Goal: Information Seeking & Learning: Learn about a topic

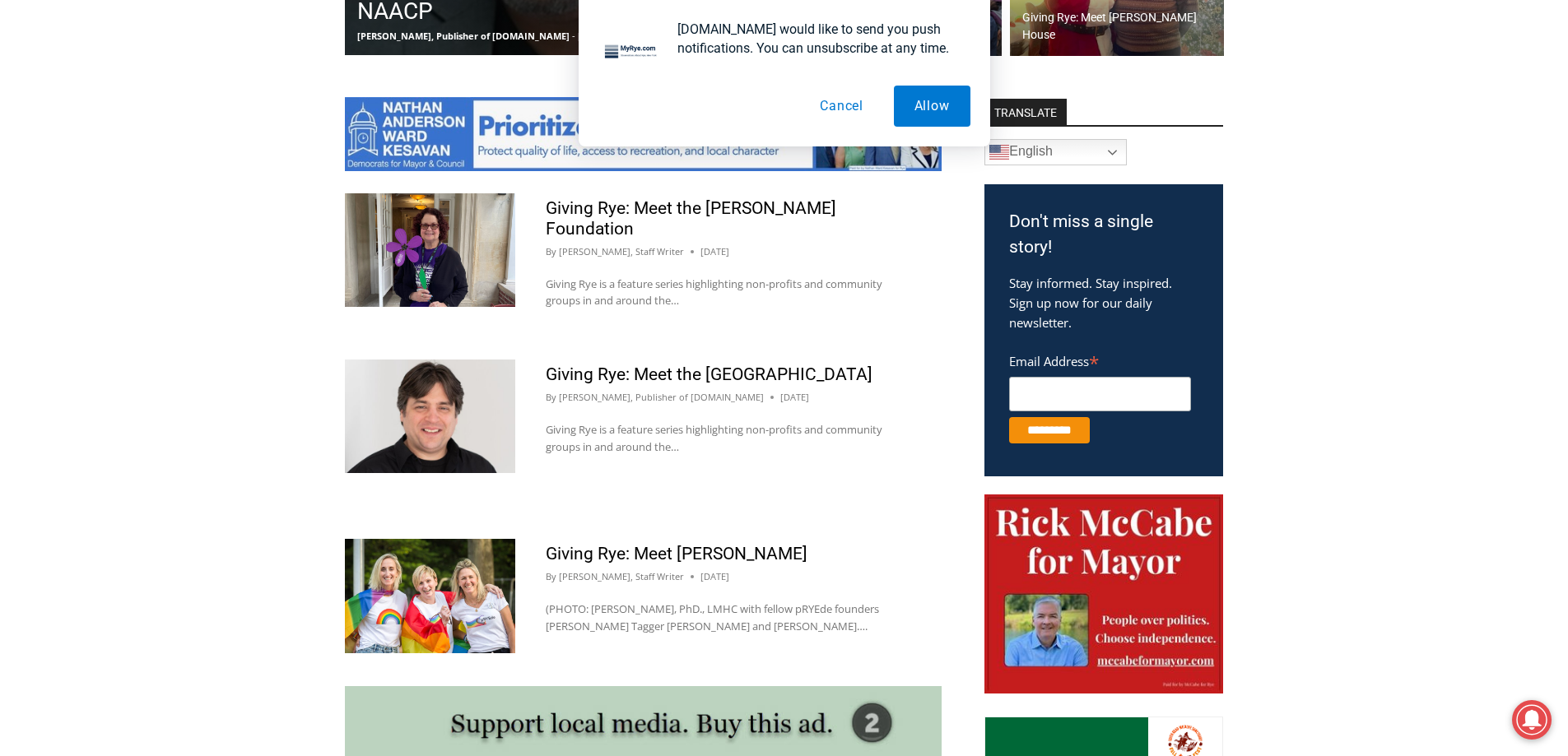
scroll to position [823, 0]
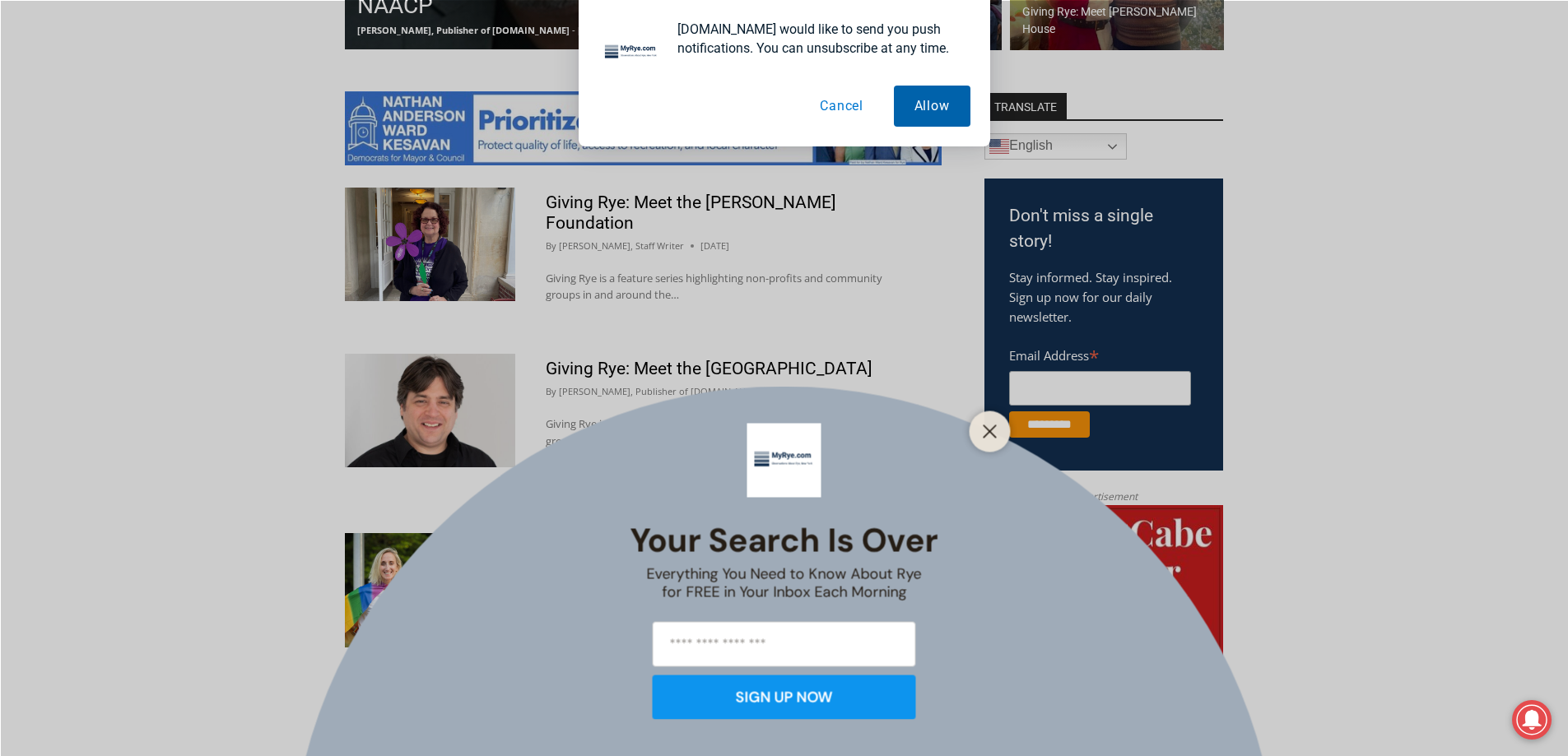
click at [926, 107] on button "Allow" at bounding box center [932, 106] width 76 height 41
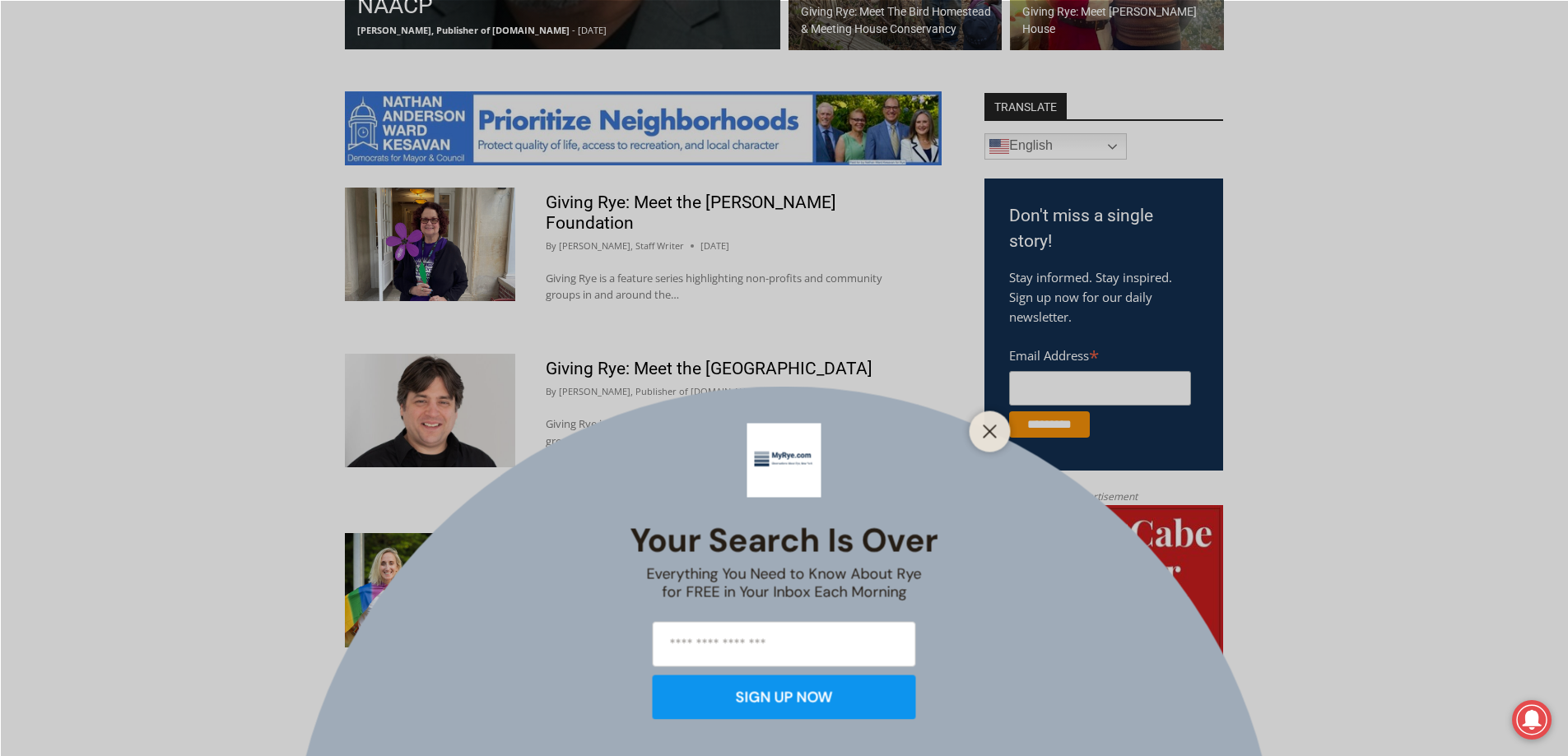
click at [954, 389] on div "Your Search is Over Everything You Need to Know About Rye for FREE in Your Inbo…" at bounding box center [784, 378] width 1568 height 756
click at [998, 438] on button "Close" at bounding box center [990, 430] width 23 height 23
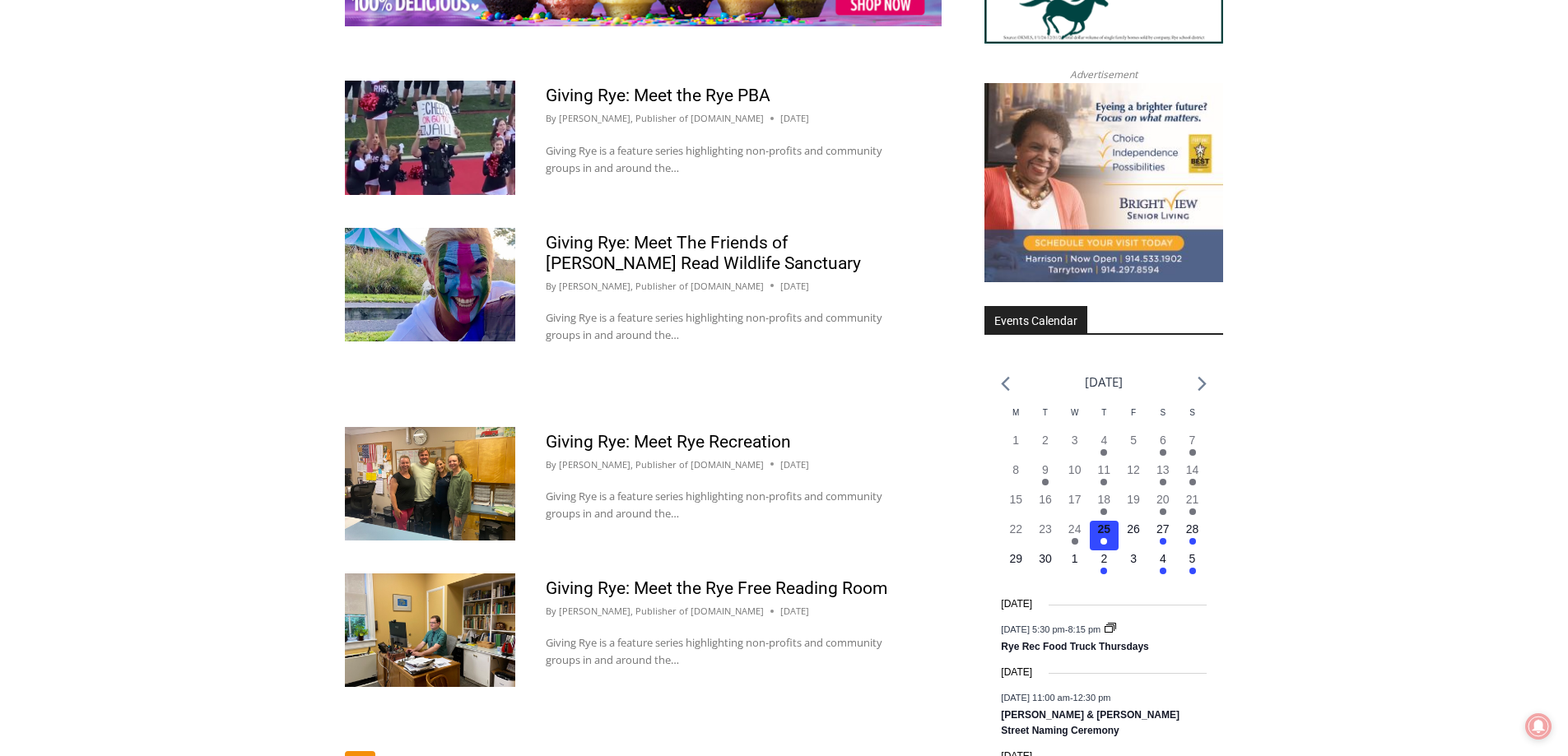
scroll to position [2303, 0]
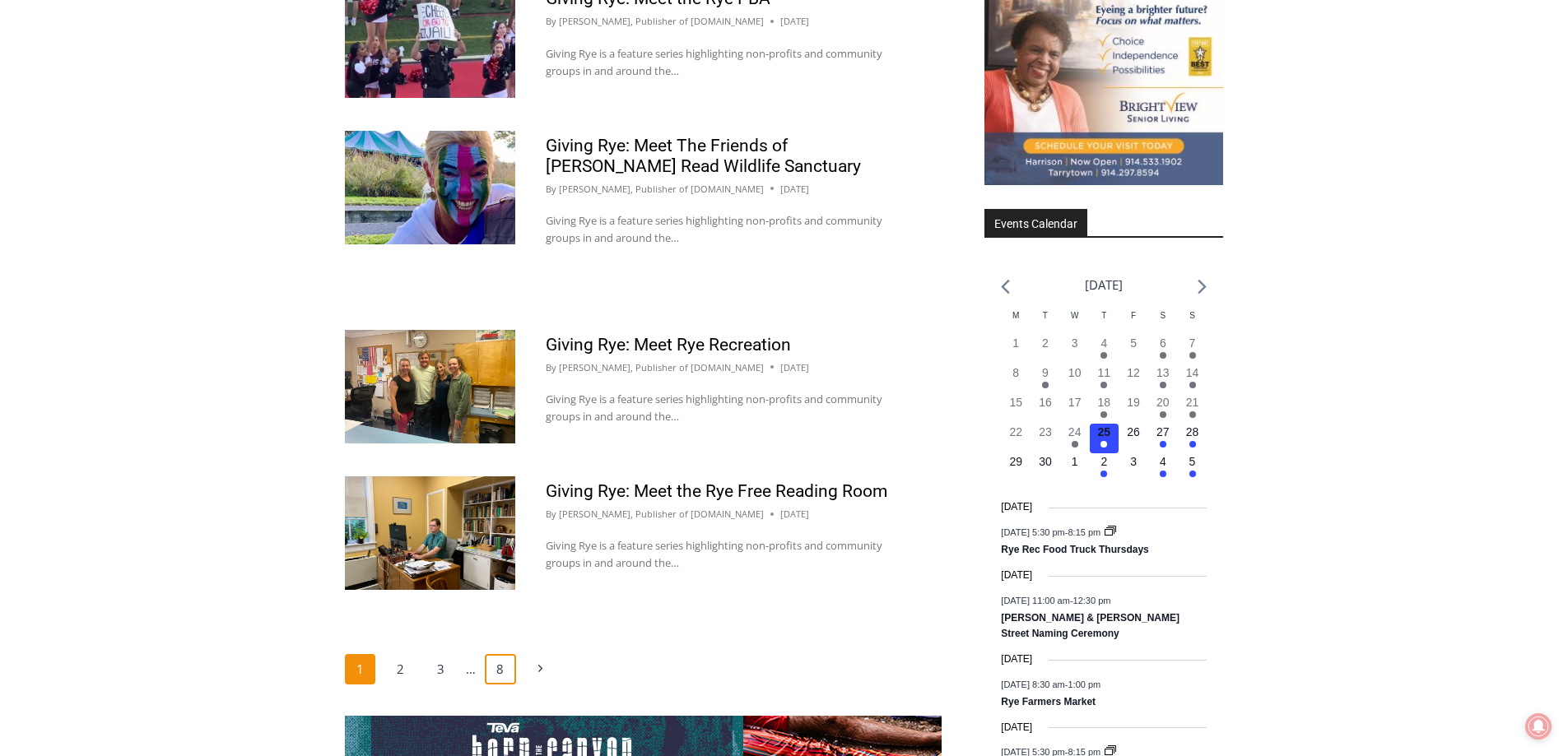
click at [501, 654] on link "8" at bounding box center [500, 670] width 31 height 31
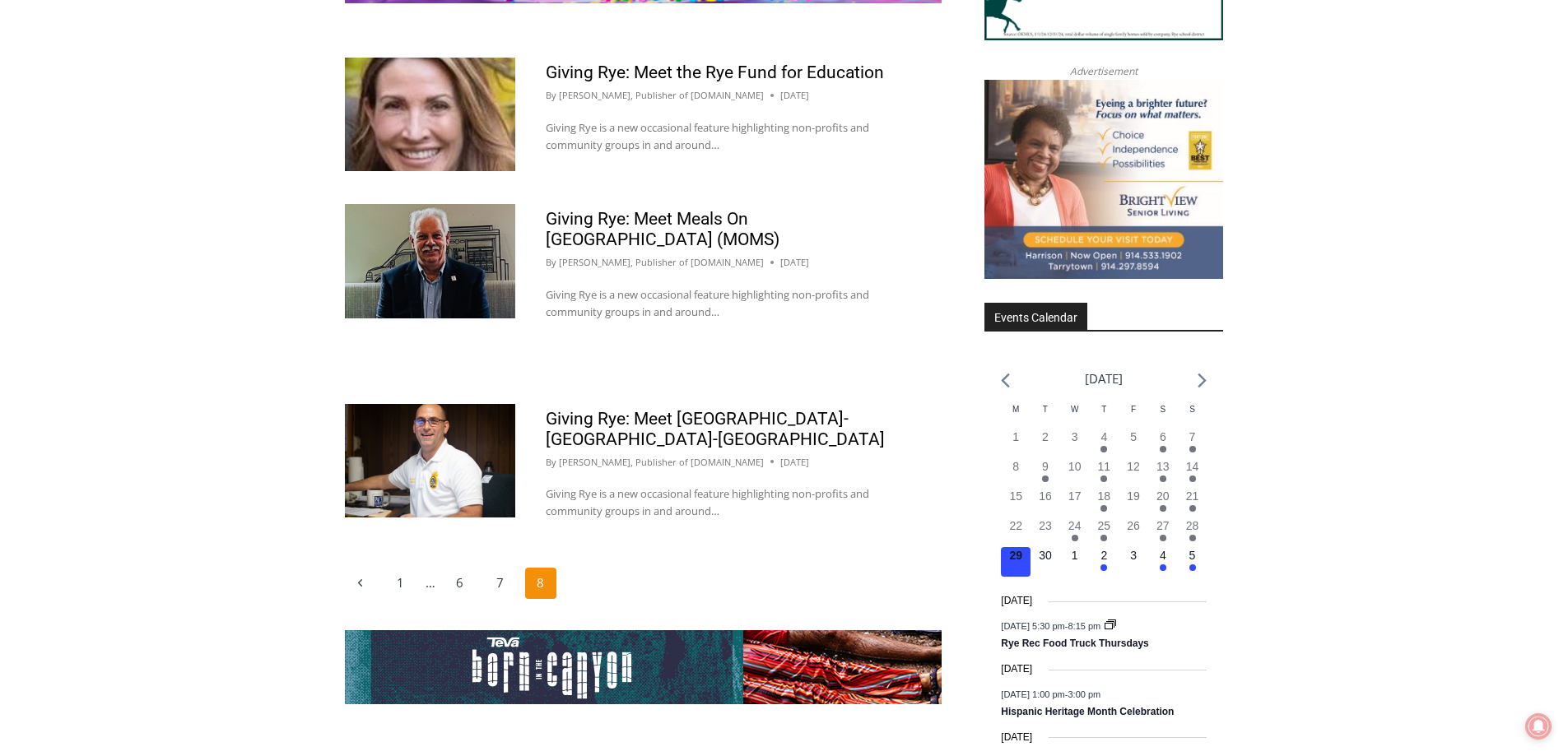
scroll to position [2221, 0]
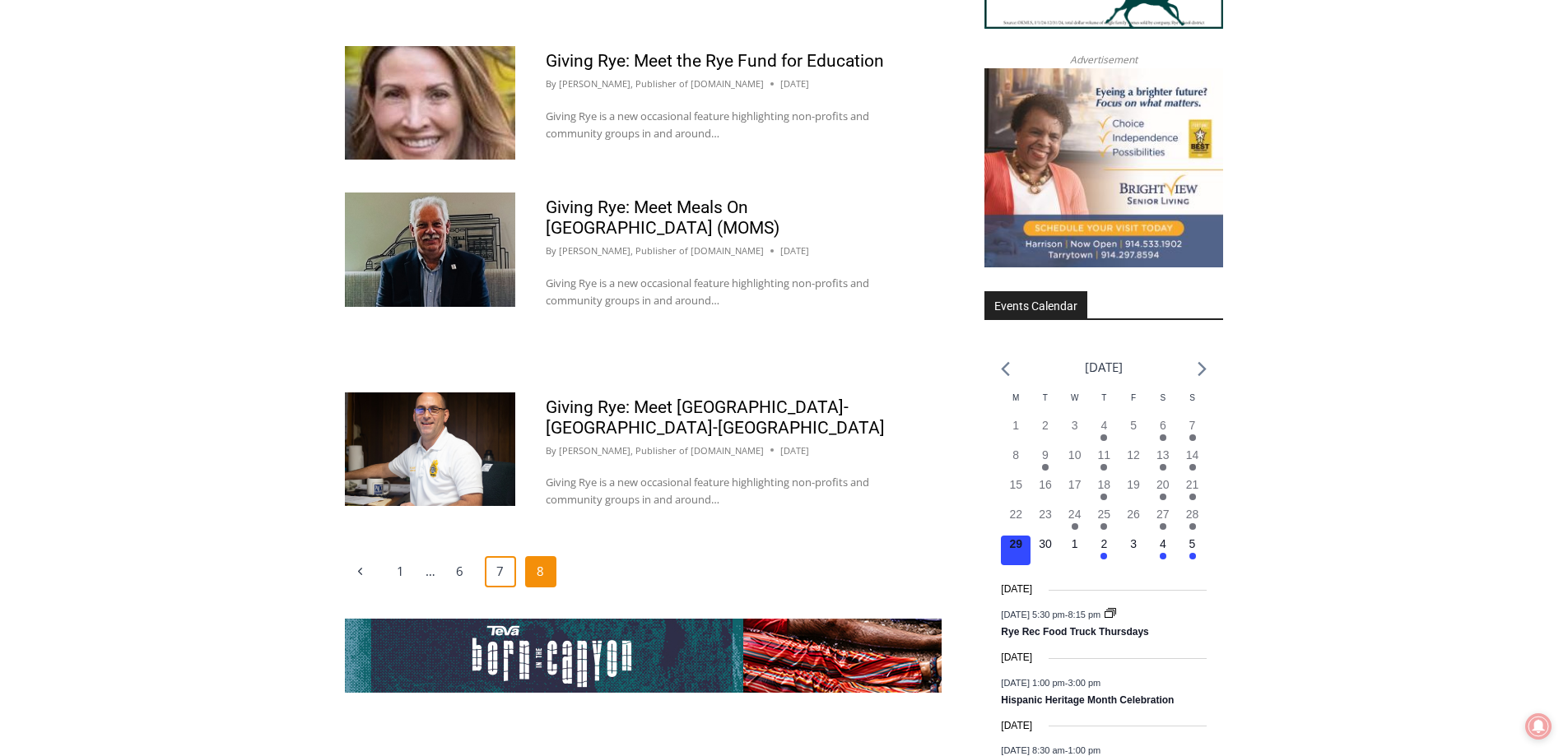
click at [501, 556] on link "7" at bounding box center [500, 572] width 31 height 31
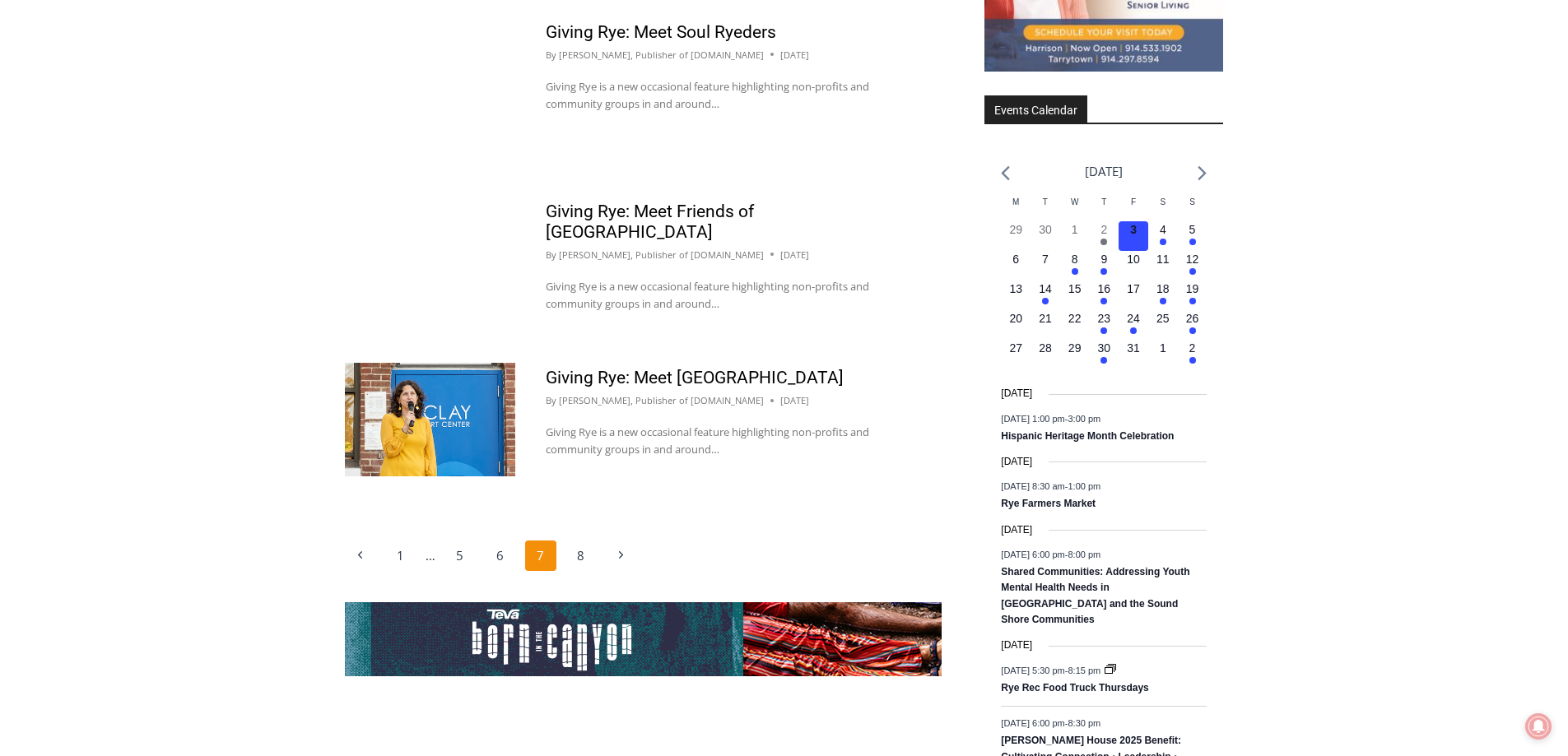
scroll to position [2438, 0]
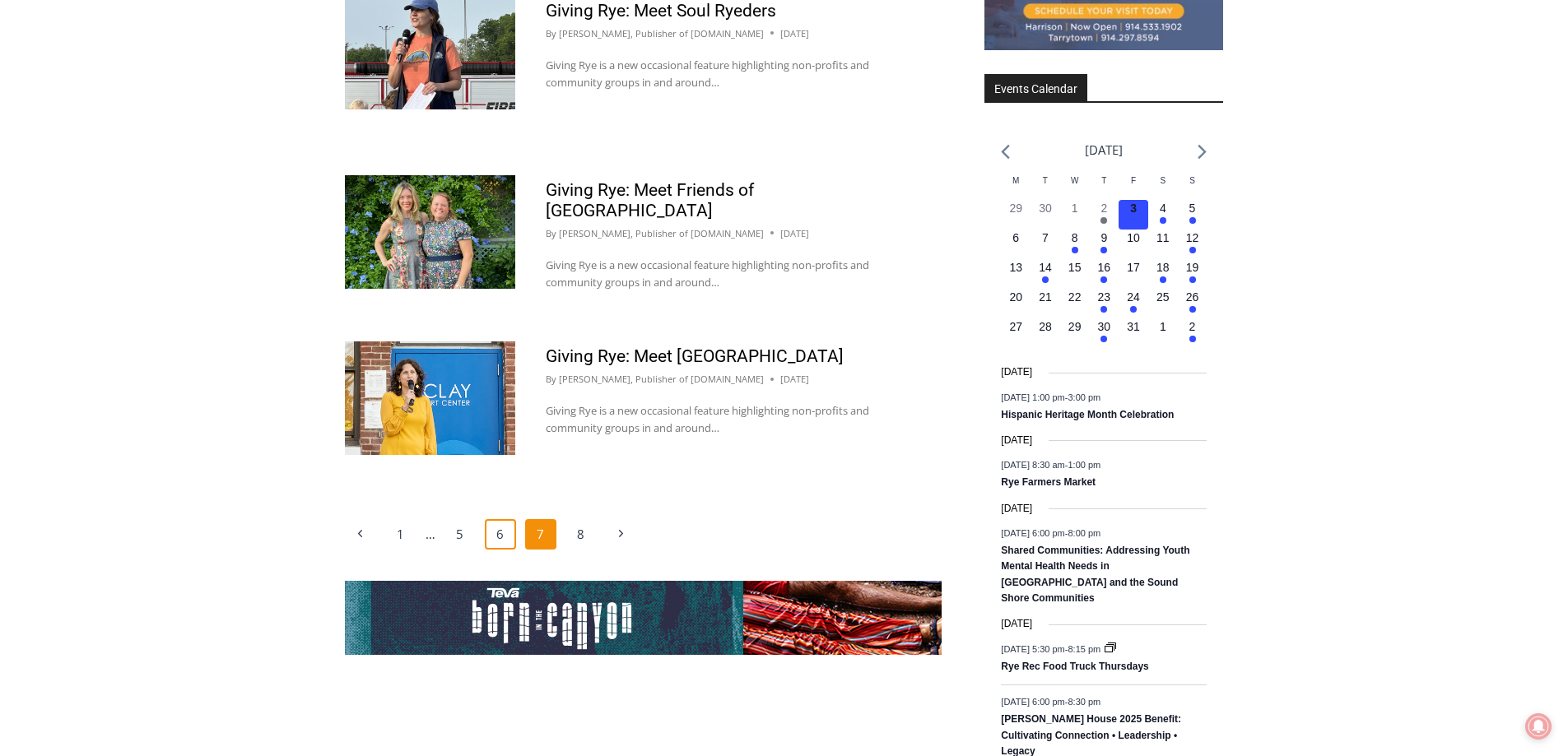
click at [506, 519] on link "6" at bounding box center [500, 535] width 31 height 31
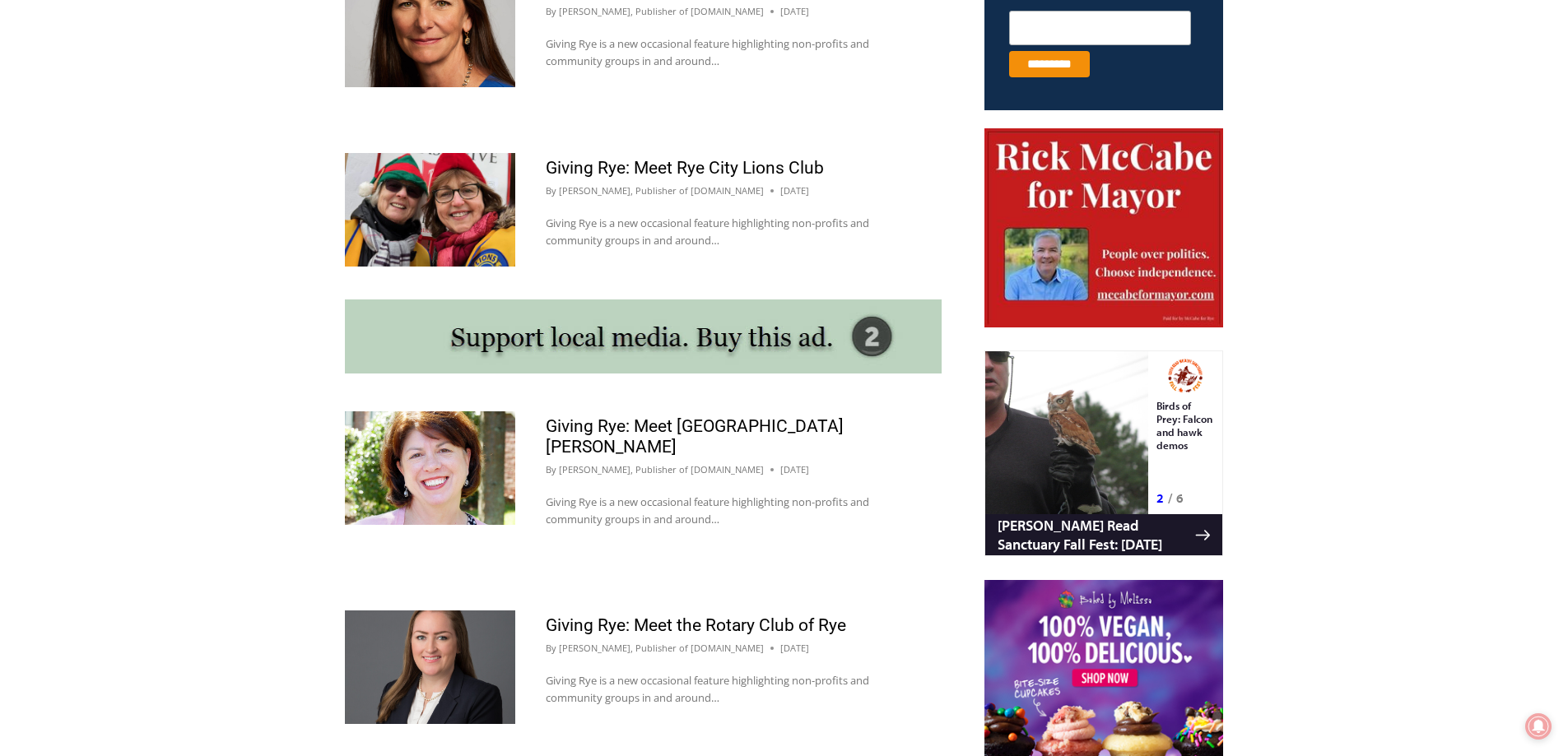
scroll to position [1205, 0]
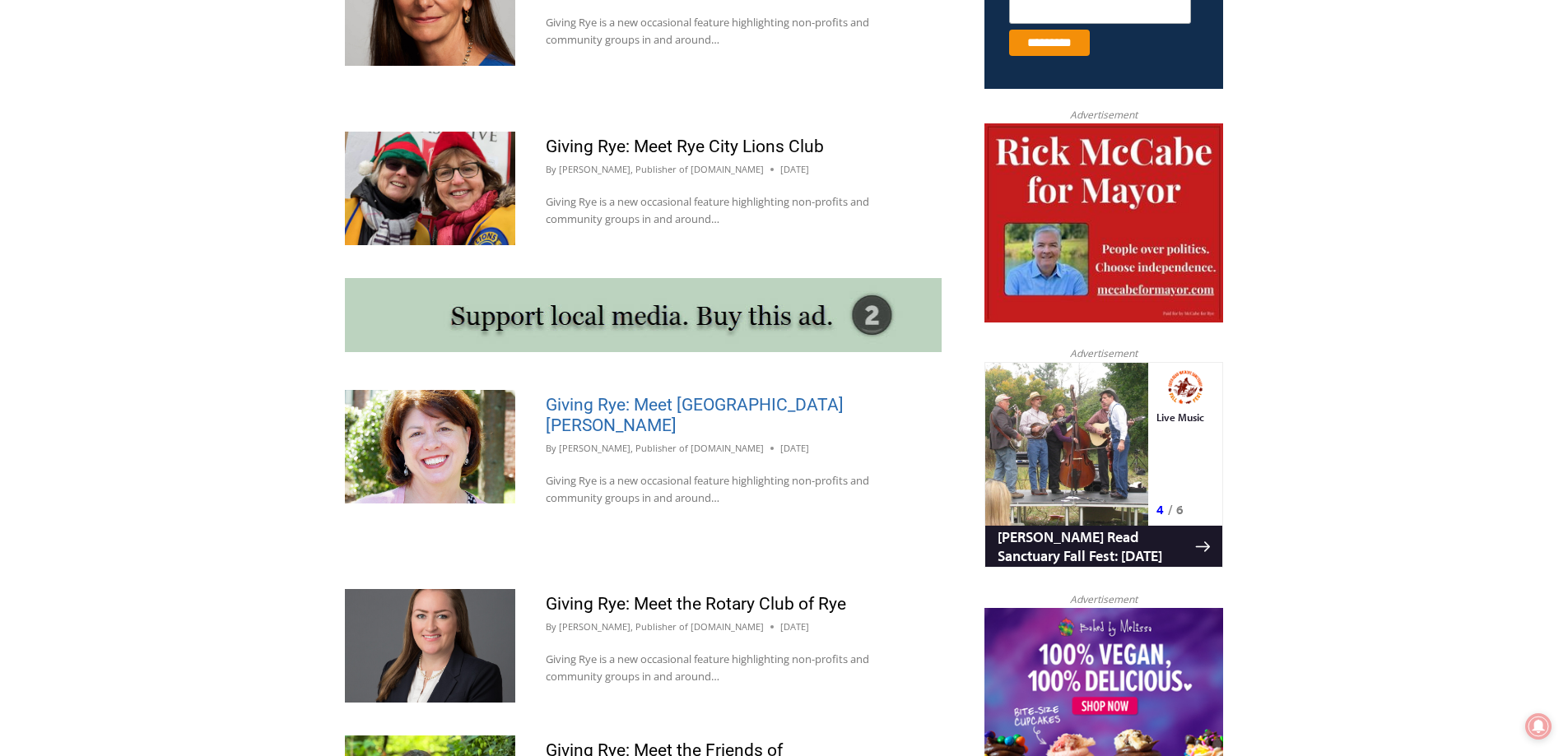
click at [767, 404] on link "Giving Rye: Meet Port Chester Carver Center" at bounding box center [694, 415] width 298 height 40
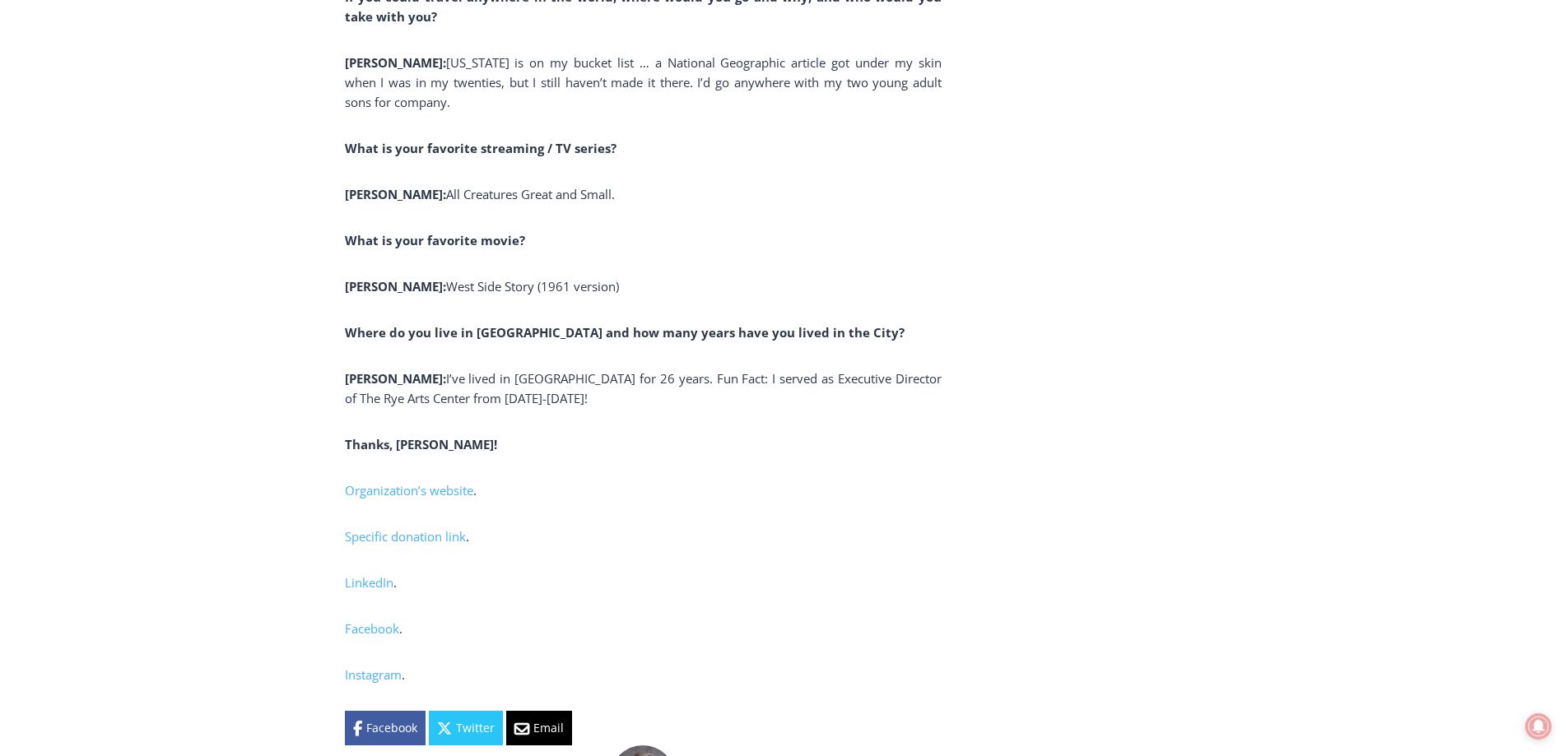
scroll to position [7703, 0]
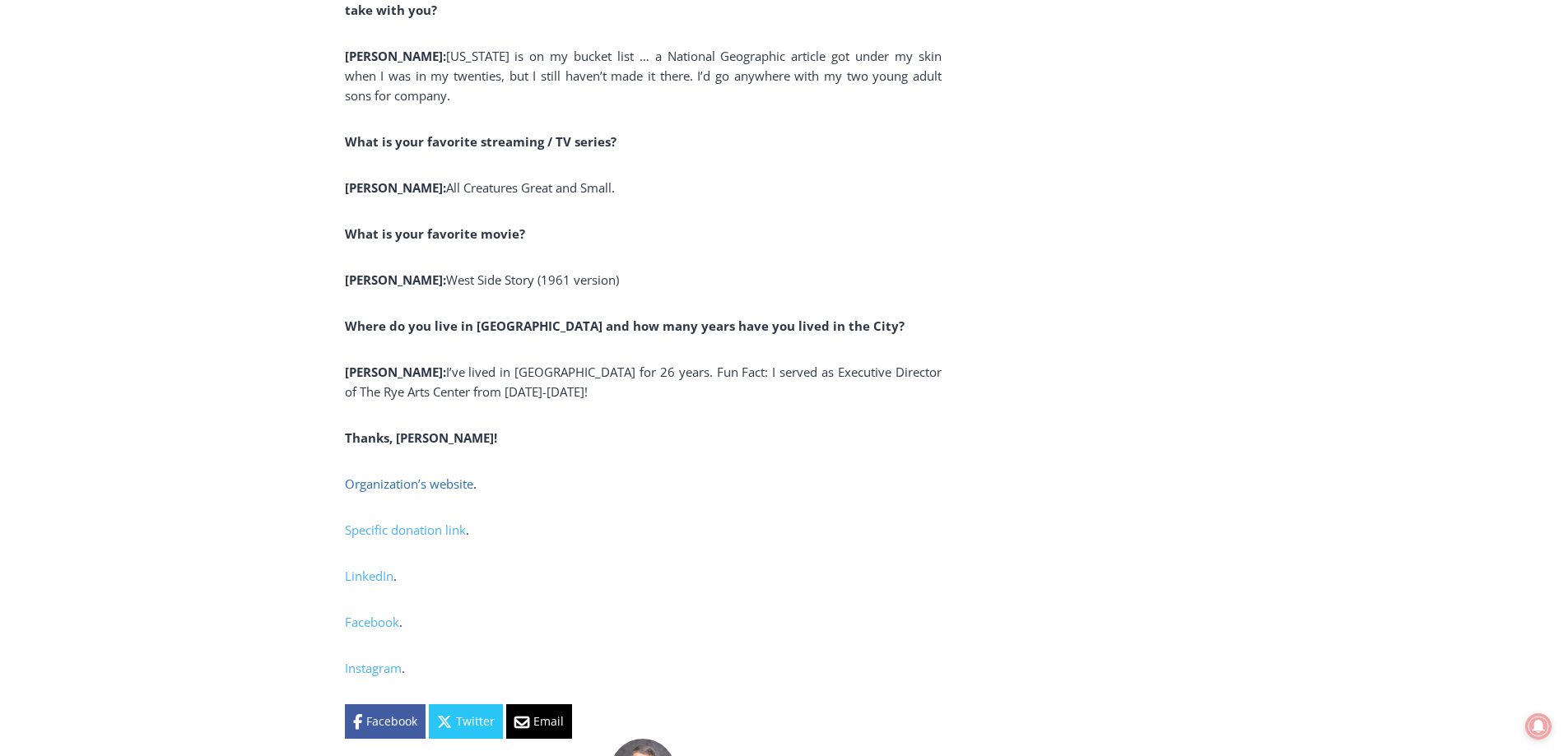
click at [388, 475] on span "Organization’s website" at bounding box center [409, 484] width 129 height 17
click at [421, 521] on span "Specific donation link" at bounding box center [406, 529] width 121 height 17
click at [385, 568] on span "LinkedIn" at bounding box center [369, 576] width 49 height 17
click at [372, 614] on span "Facebook" at bounding box center [372, 622] width 54 height 17
click at [375, 660] on span "Instagram" at bounding box center [374, 668] width 57 height 17
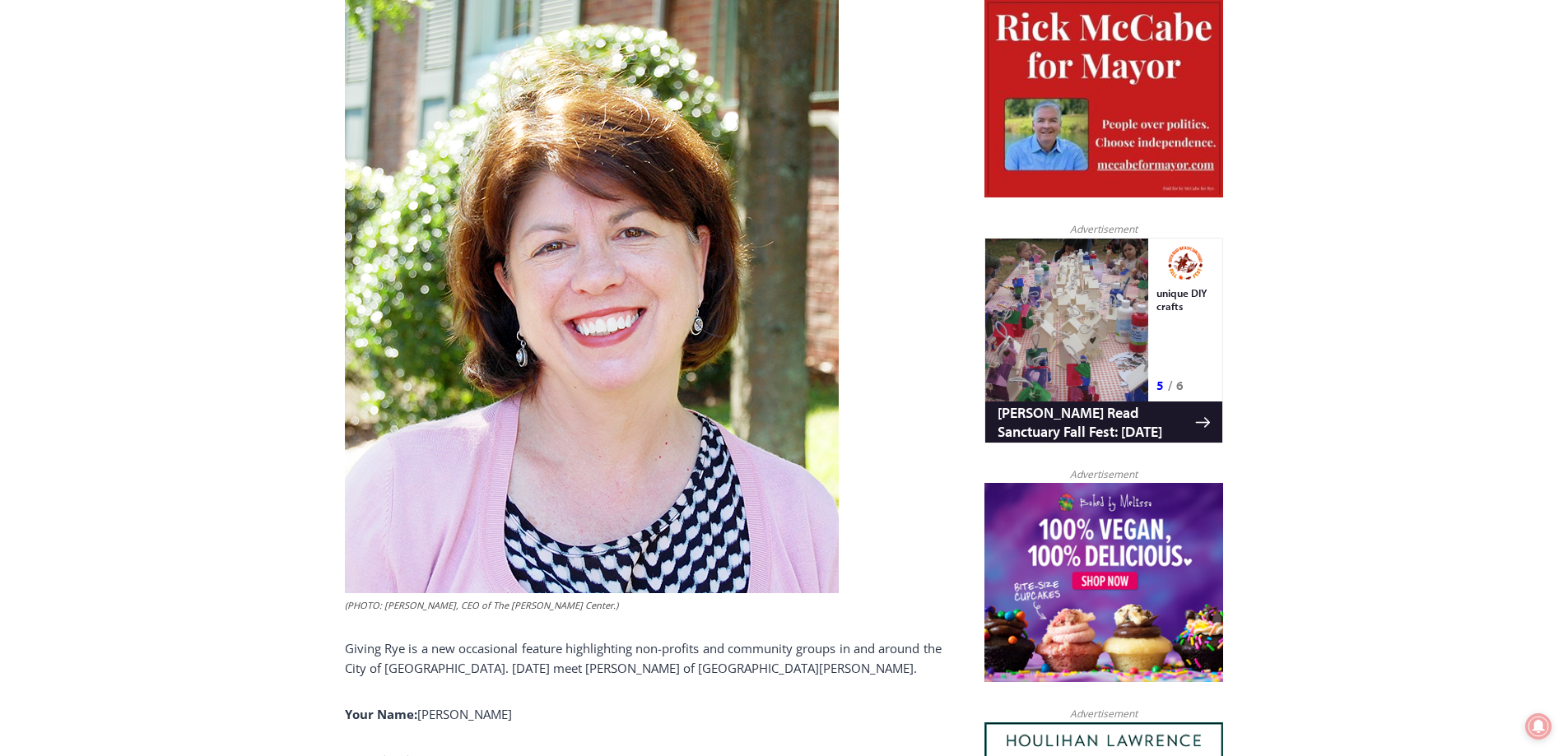
scroll to position [299, 0]
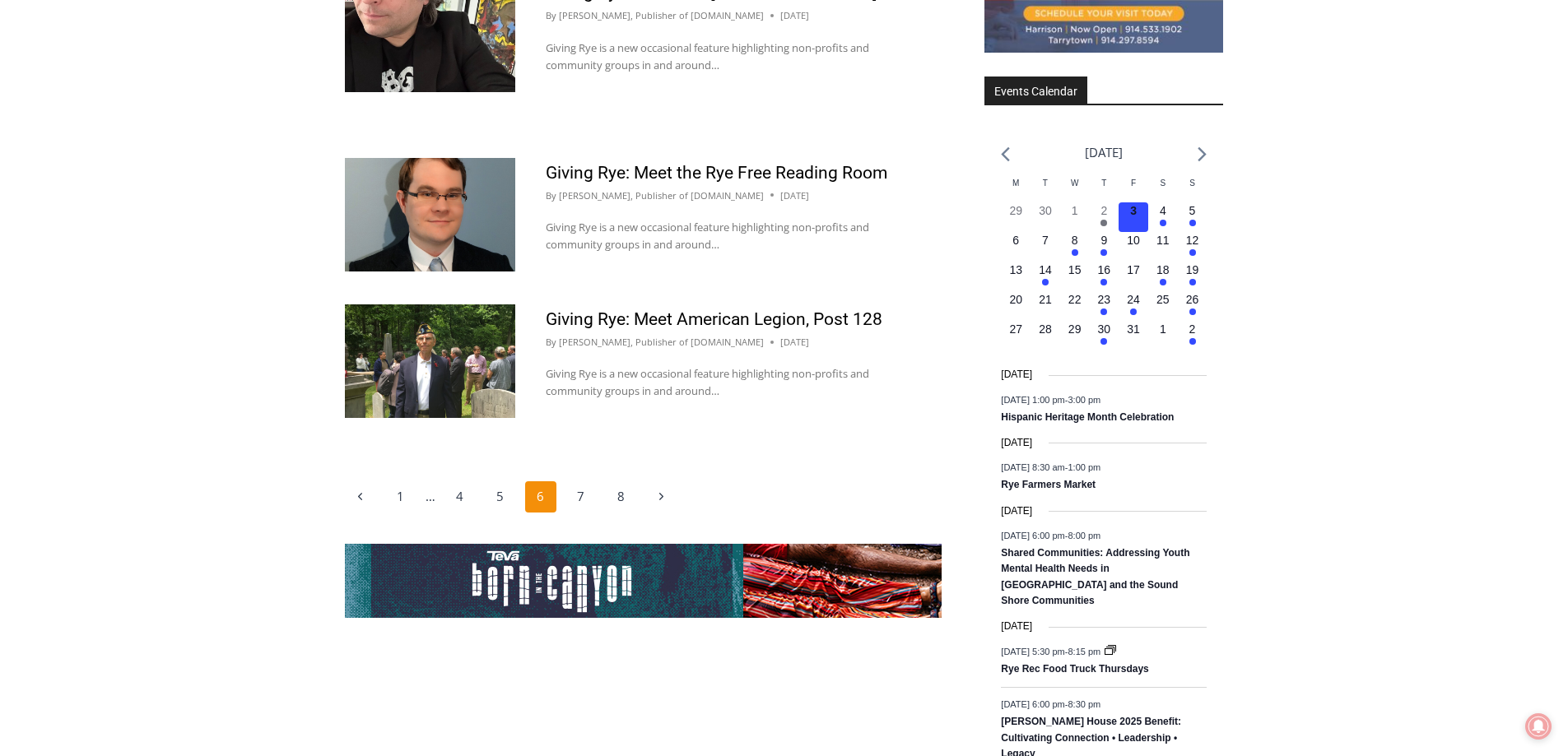
scroll to position [2438, 0]
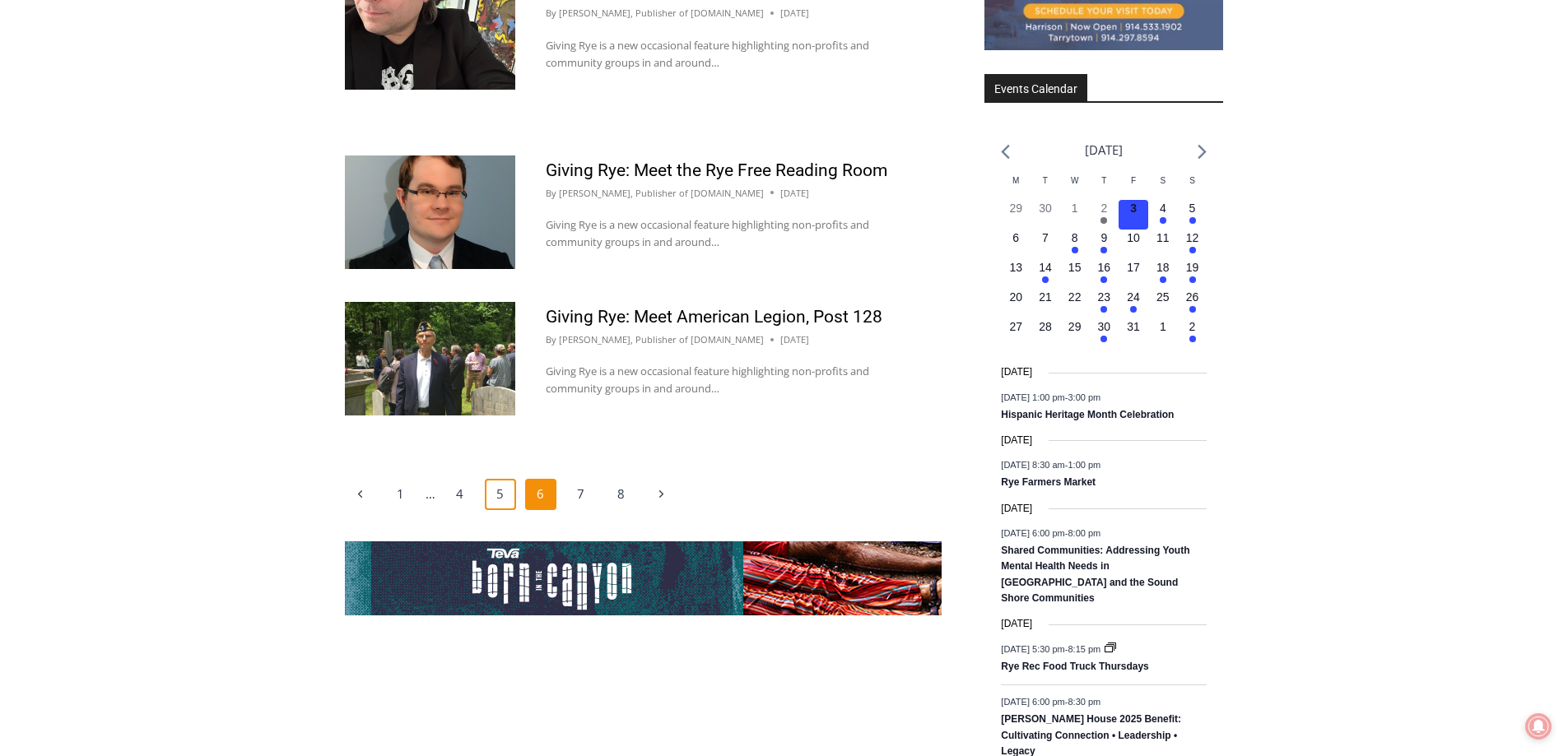
click at [501, 479] on link "5" at bounding box center [500, 495] width 31 height 31
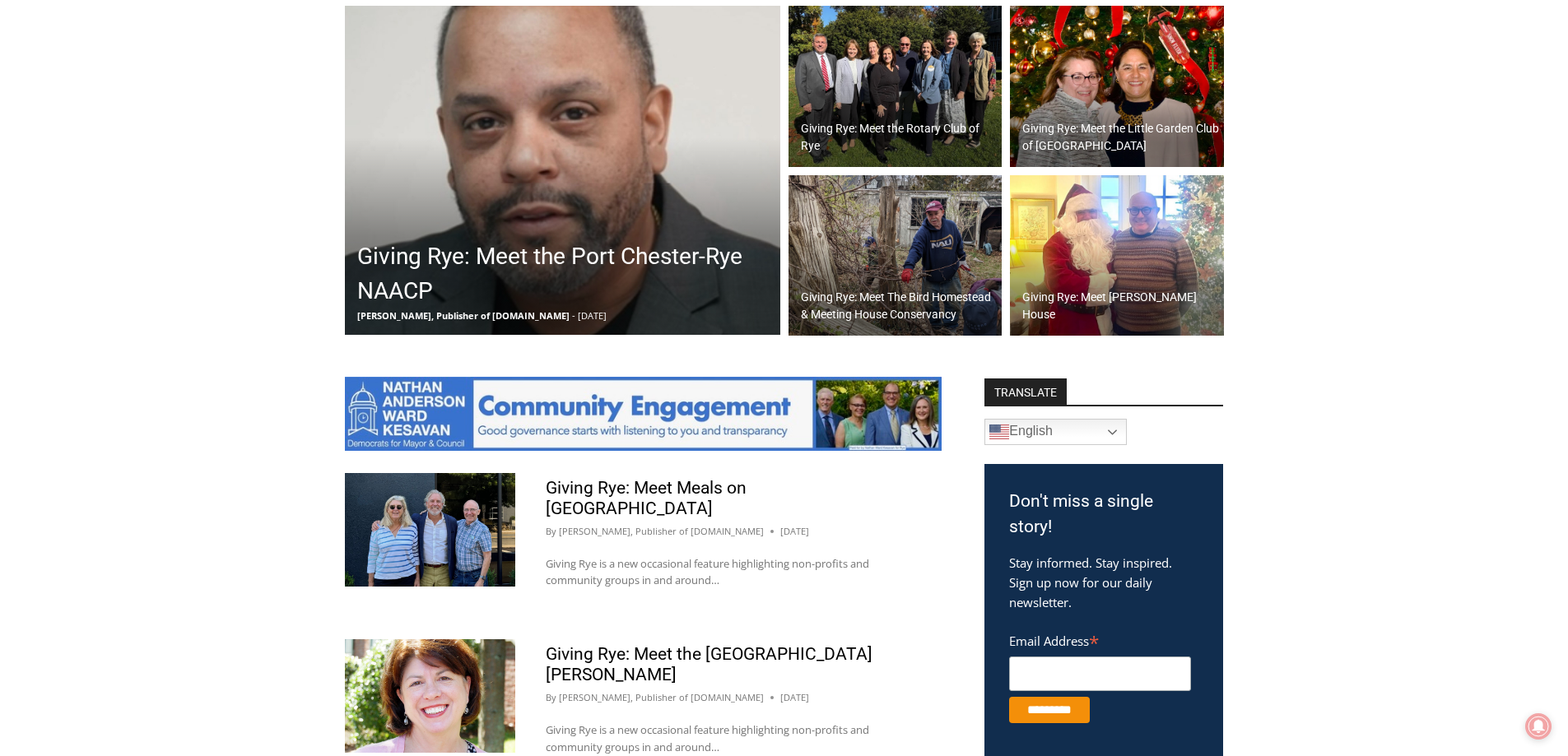
scroll to position [740, 0]
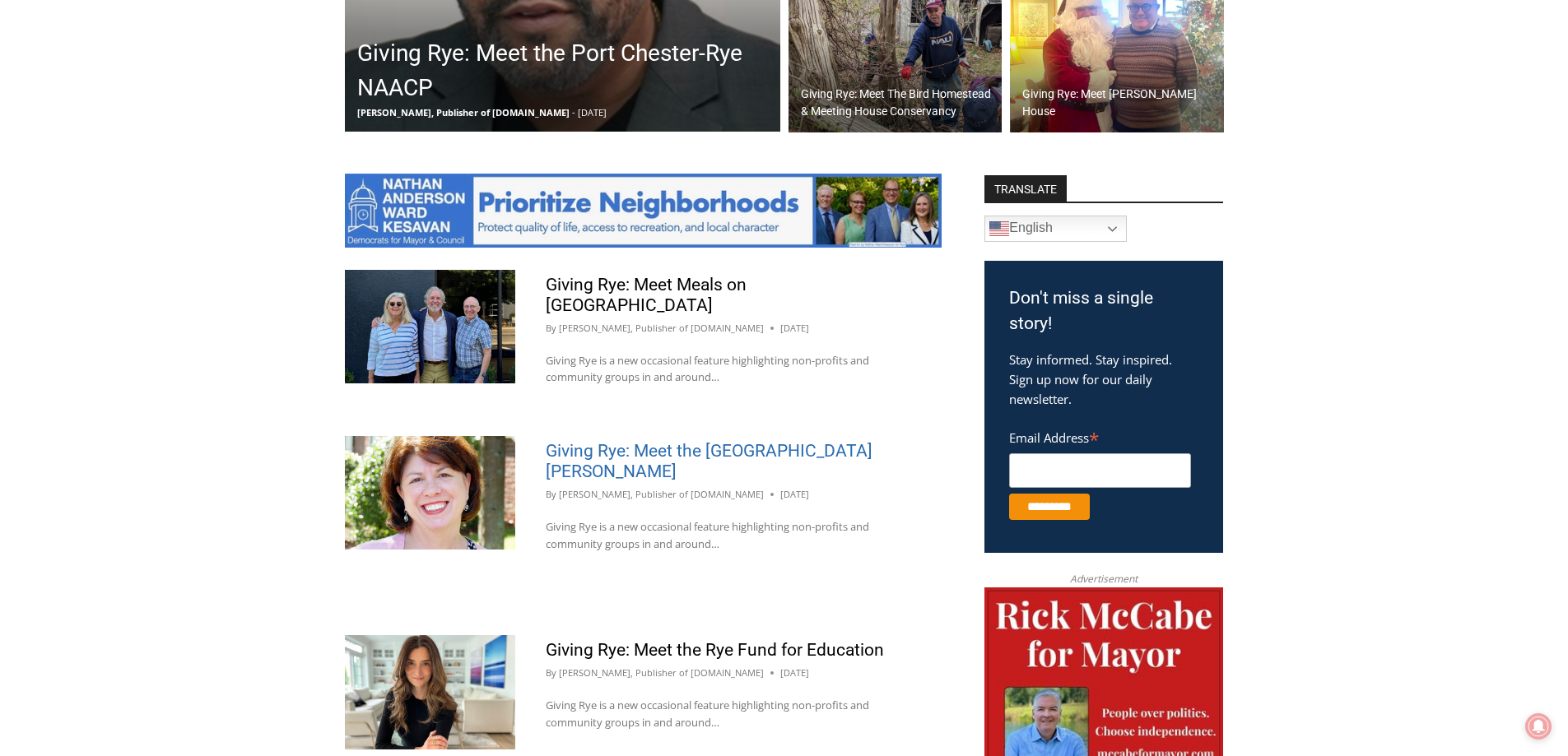
click at [770, 441] on link "Giving Rye: Meet the [GEOGRAPHIC_DATA][PERSON_NAME]" at bounding box center [709, 461] width 327 height 40
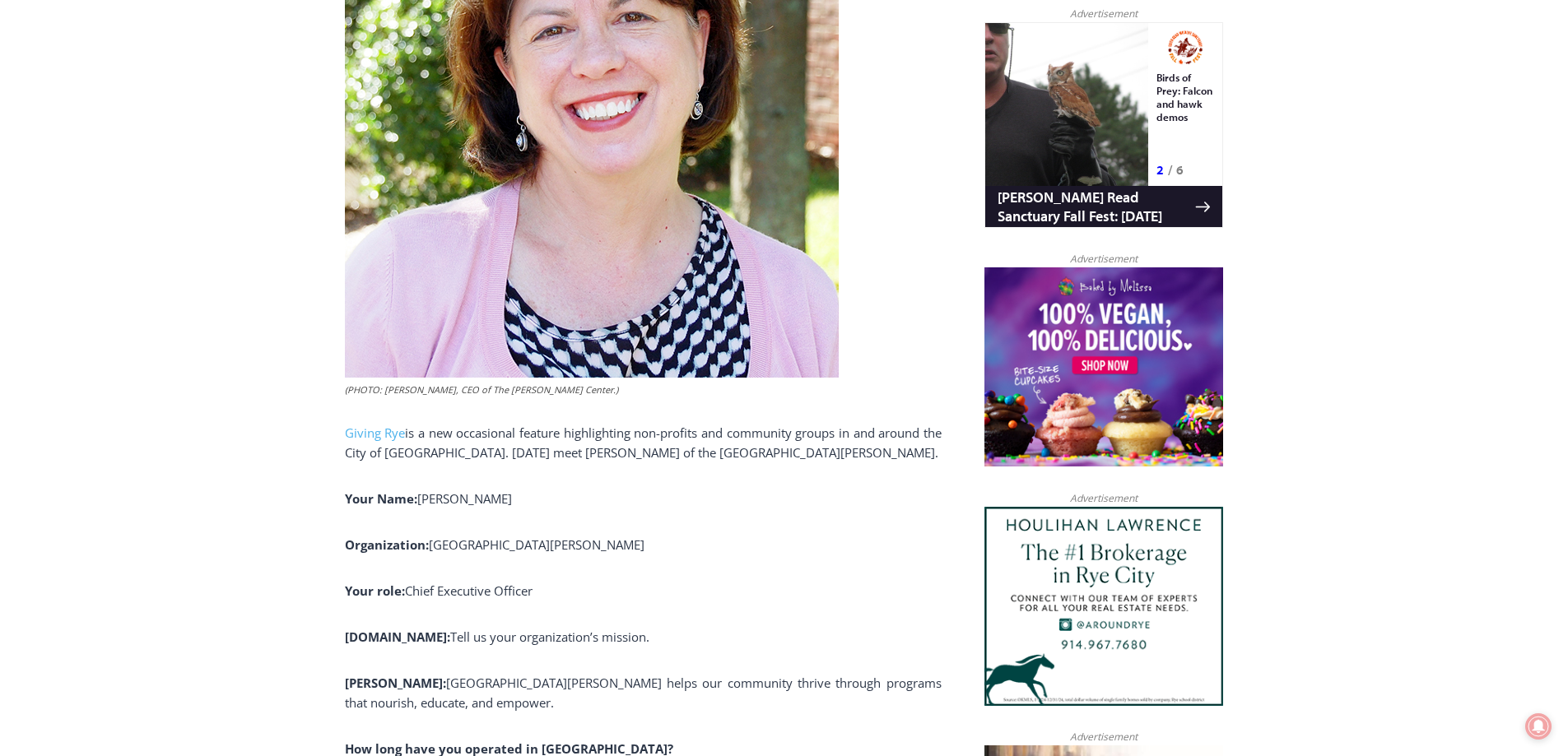
scroll to position [1317, 0]
